Goal: Information Seeking & Learning: Check status

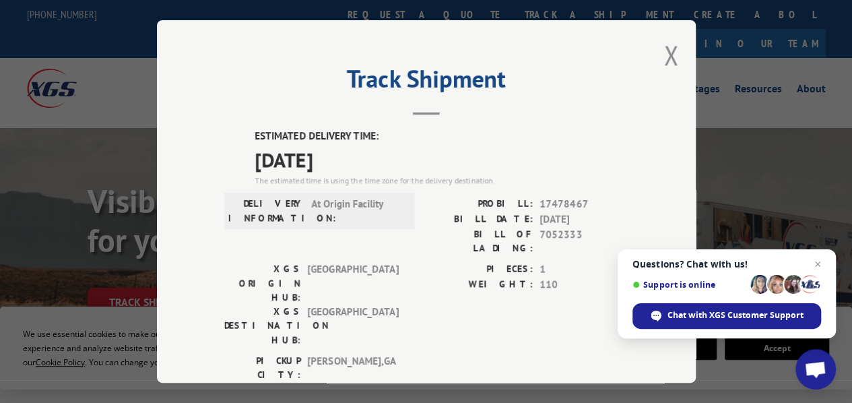
scroll to position [40, 0]
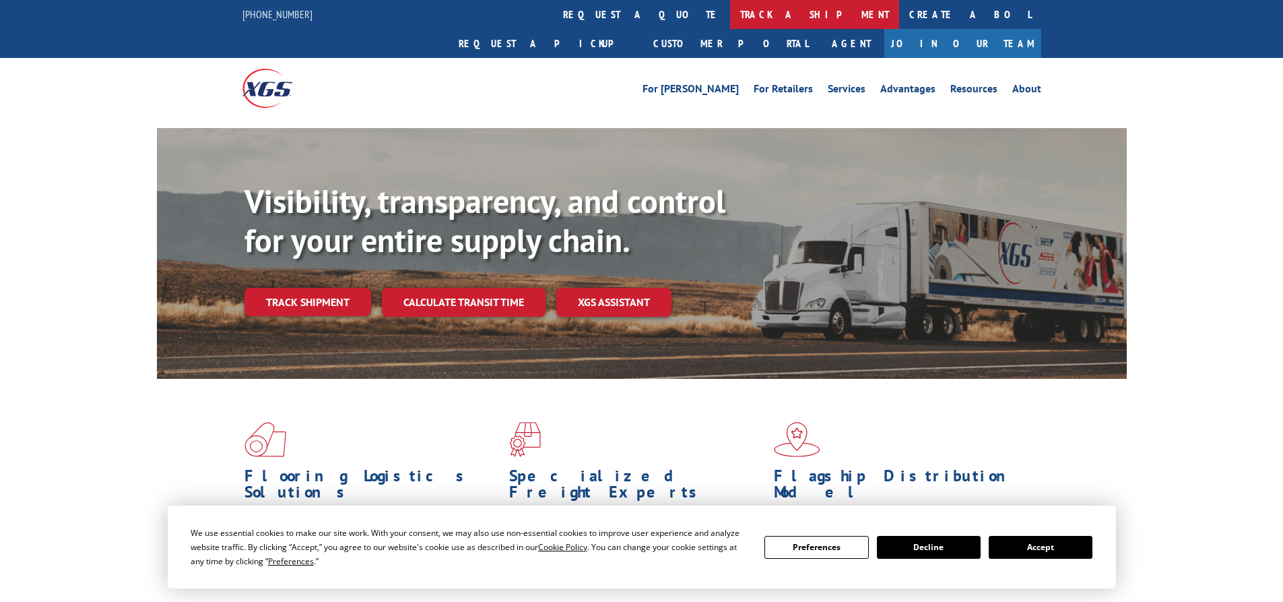
click at [730, 11] on link "track a shipment" at bounding box center [814, 14] width 169 height 29
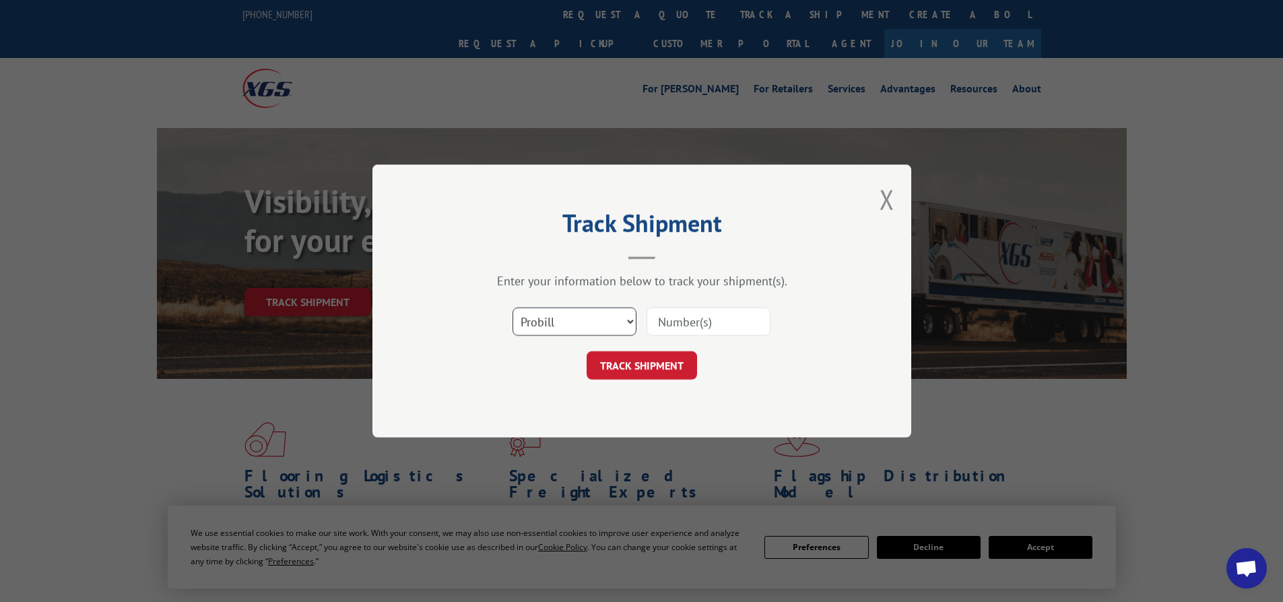
click at [568, 327] on select "Select category... Probill BOL PO" at bounding box center [575, 321] width 124 height 28
select select "bol"
click at [513, 307] on select "Select category... Probill BOL PO" at bounding box center [575, 321] width 124 height 28
click at [689, 323] on input at bounding box center [709, 321] width 124 height 28
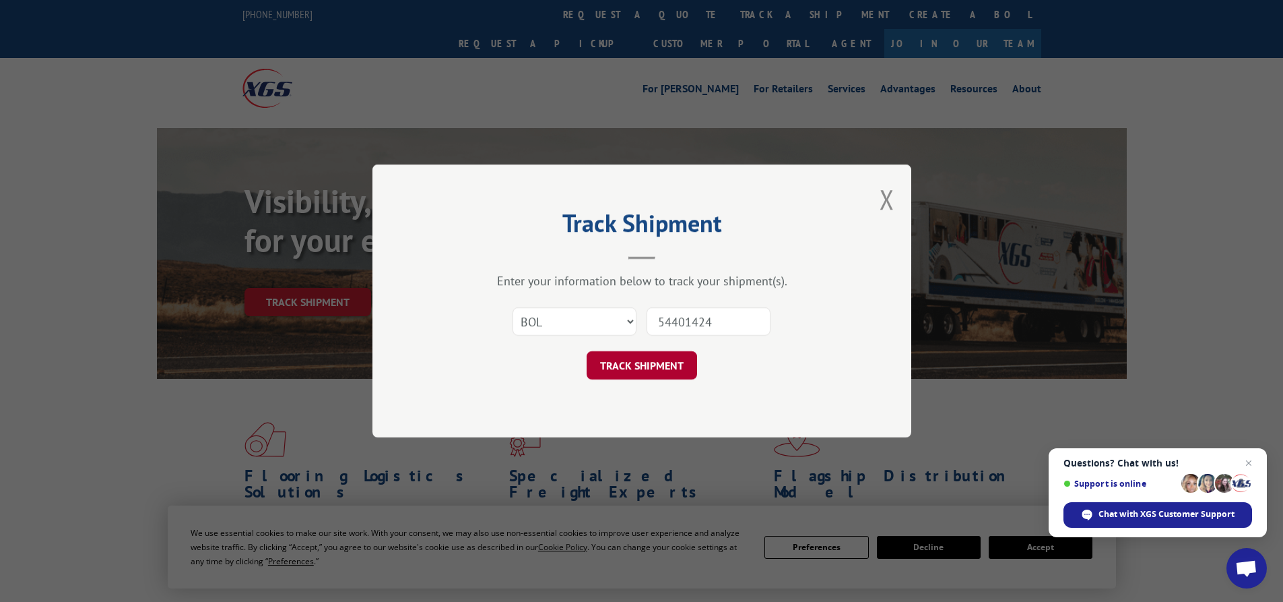
type input "54401424"
click at [653, 373] on button "TRACK SHIPMENT" at bounding box center [642, 365] width 110 height 28
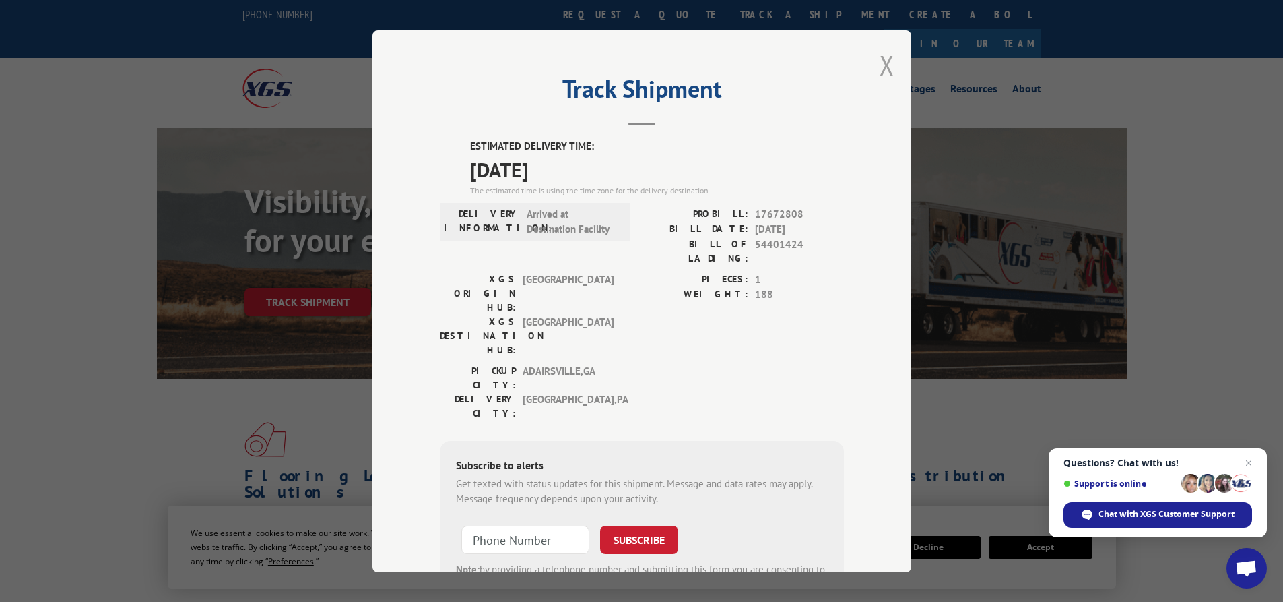
click at [885, 66] on button "Close modal" at bounding box center [887, 65] width 15 height 36
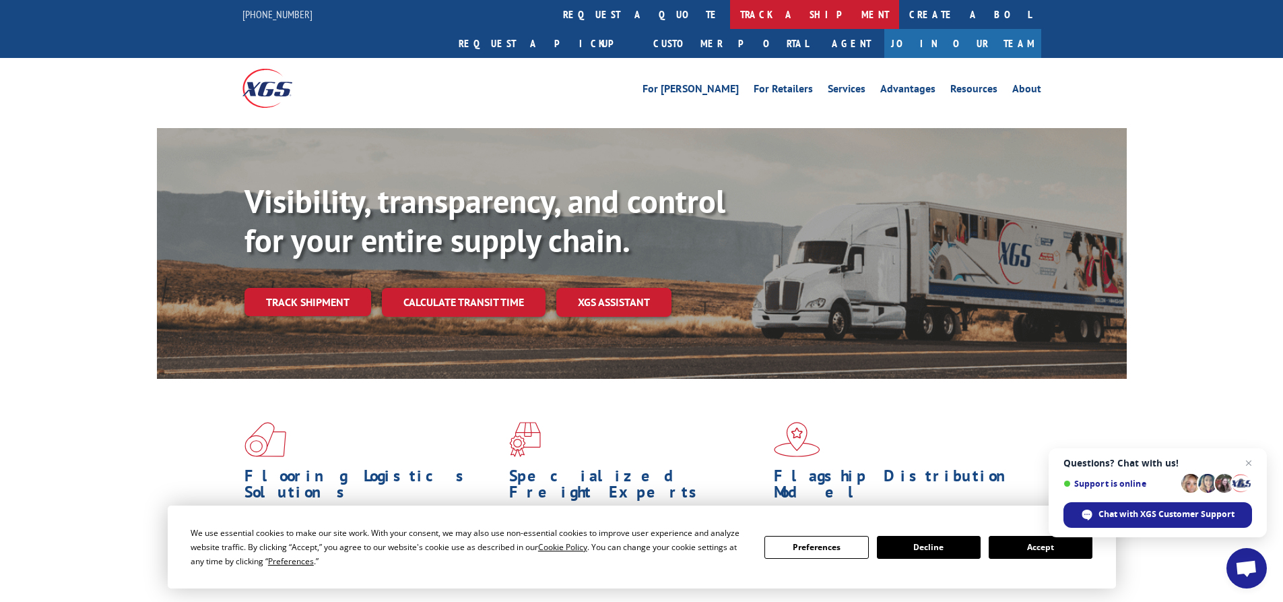
click at [730, 11] on link "track a shipment" at bounding box center [814, 14] width 169 height 29
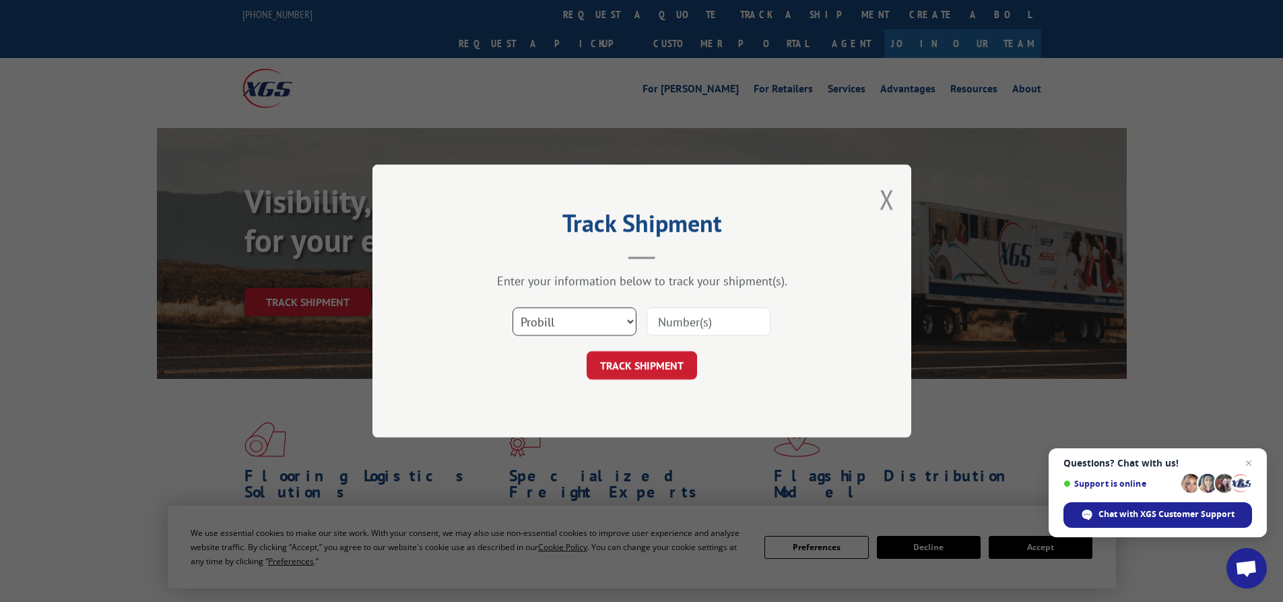
click at [562, 320] on select "Select category... Probill BOL PO" at bounding box center [575, 321] width 124 height 28
select select "bol"
click at [513, 307] on select "Select category... Probill BOL PO" at bounding box center [575, 321] width 124 height 28
click at [684, 319] on input at bounding box center [709, 321] width 124 height 28
type input "54401424"
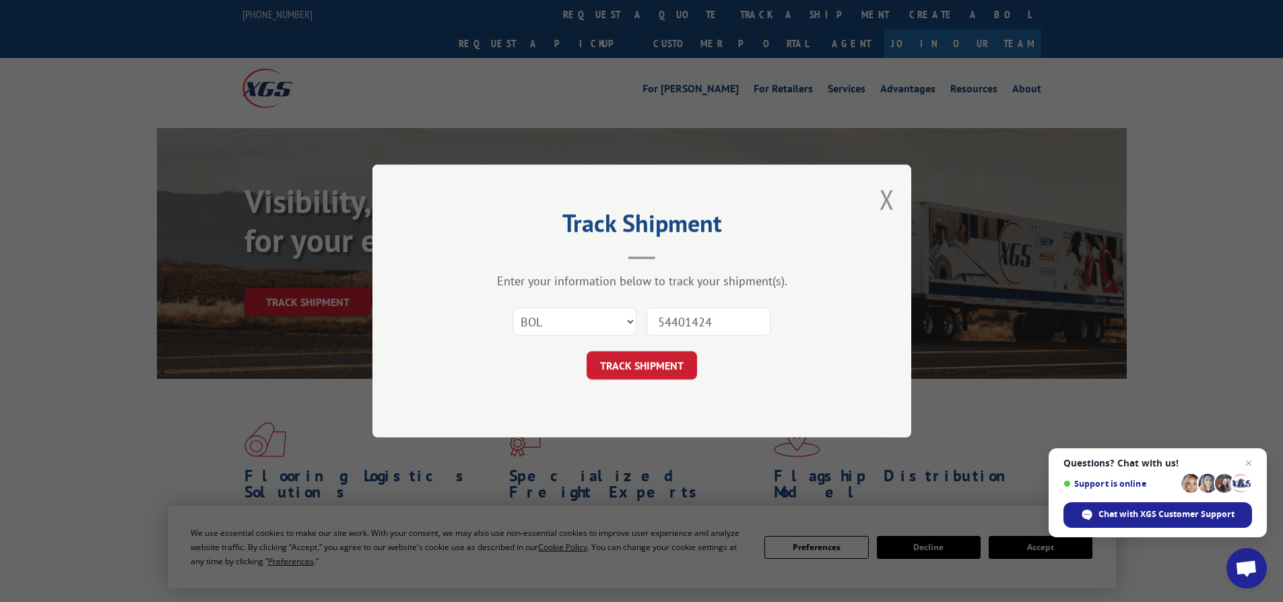
click button "TRACK SHIPMENT" at bounding box center [642, 365] width 110 height 28
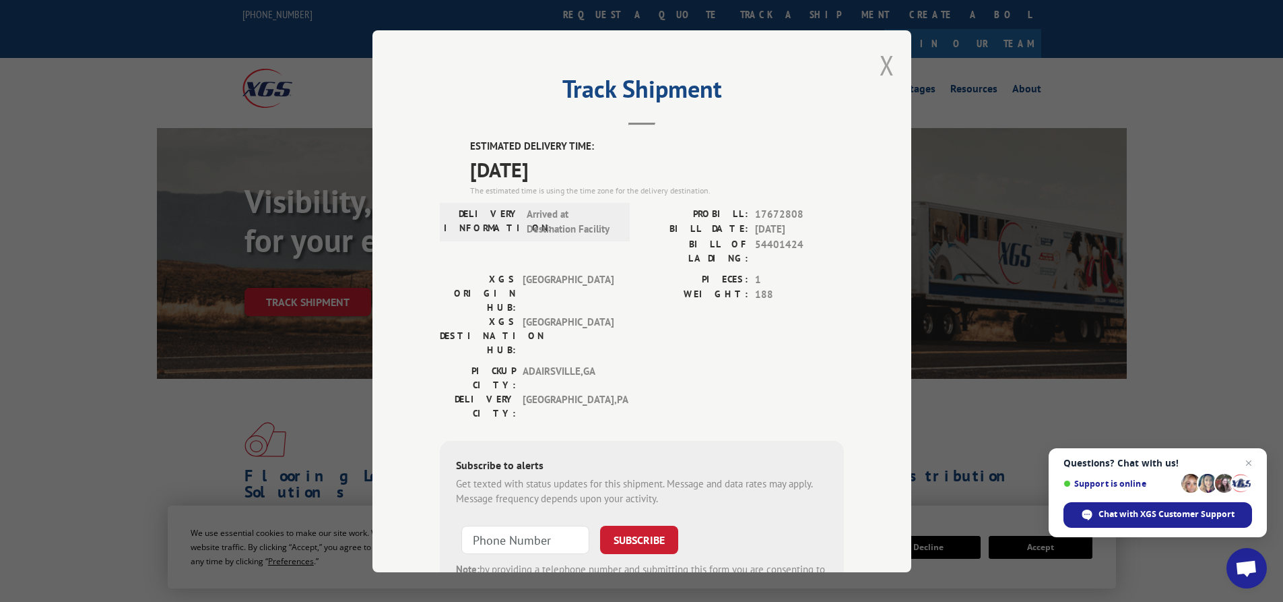
click at [883, 66] on button "Close modal" at bounding box center [887, 65] width 15 height 36
